Goal: Information Seeking & Learning: Compare options

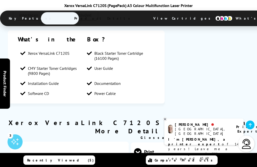
scroll to position [493, 0]
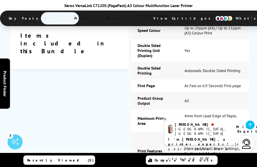
scroll to position [667, 0]
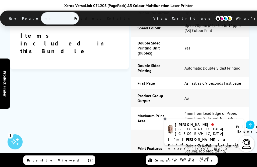
click at [166, 121] on icon at bounding box center [164, 119] width 3 height 4
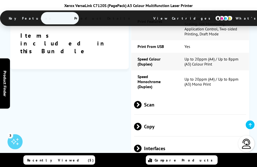
scroll to position [794, 0]
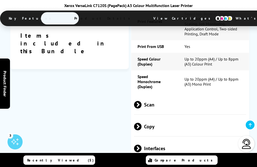
click at [142, 108] on span at bounding box center [142, 105] width 0 height 8
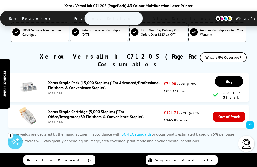
scroll to position [1344, 0]
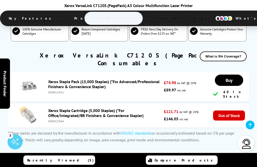
click at [248, 167] on div "Recently Viewed (5) Compare Products" at bounding box center [128, 160] width 257 height 14
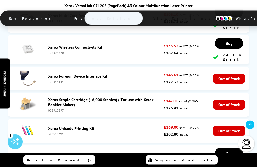
scroll to position [1719, 0]
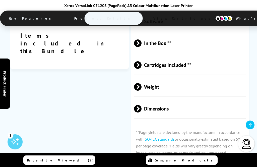
scroll to position [1160, 0]
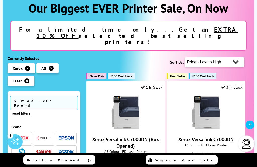
scroll to position [75, 0]
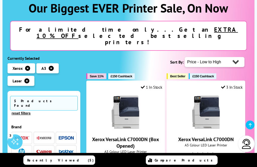
click at [119, 74] on span "£150 Cashback" at bounding box center [122, 76] width 22 height 4
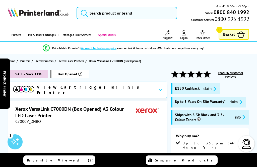
click at [158, 89] on icon at bounding box center [160, 89] width 4 height 3
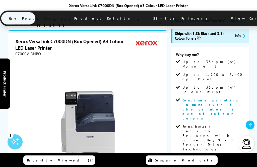
scroll to position [81, 0]
click at [253, 132] on div "SALE - Save 11% Box Opened View Cartridges For This Printer Xerox VersaLink C70…" at bounding box center [128, 154] width 257 height 331
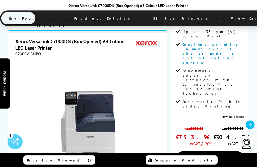
scroll to position [138, 0]
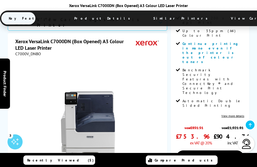
click at [235, 114] on link "View more details" at bounding box center [232, 116] width 23 height 4
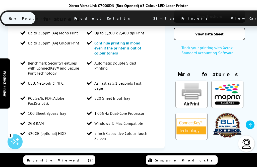
scroll to position [402, 0]
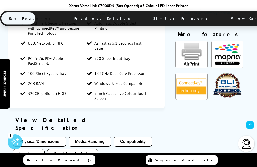
click at [41, 137] on button "Physical/Dimensions" at bounding box center [39, 142] width 53 height 10
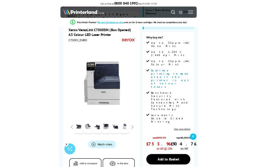
scroll to position [121, 0]
